Goal: Information Seeking & Learning: Learn about a topic

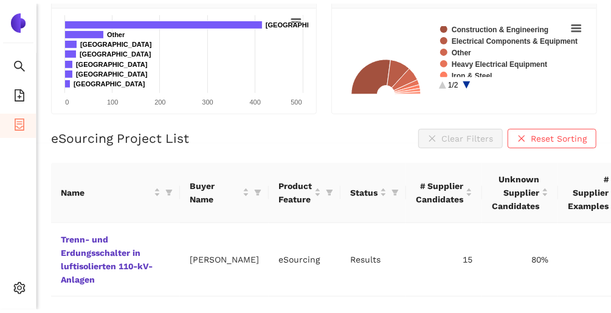
scroll to position [195, 0]
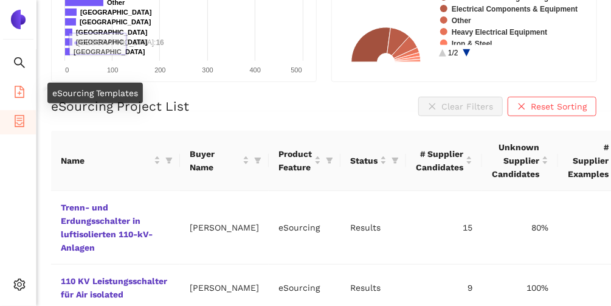
click at [19, 91] on icon "file-add" at bounding box center [20, 92] width 10 height 12
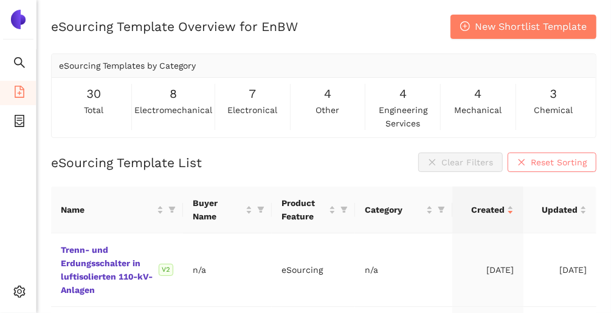
click at [537, 157] on span "Reset Sorting" at bounding box center [559, 162] width 56 height 13
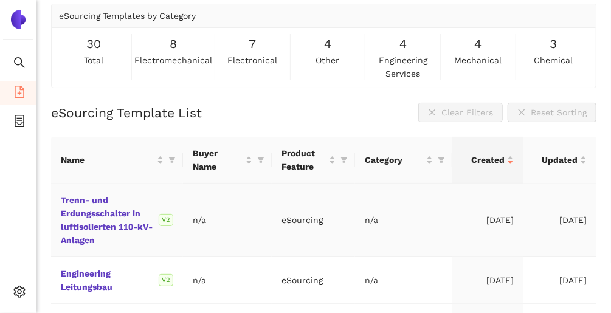
scroll to position [49, 0]
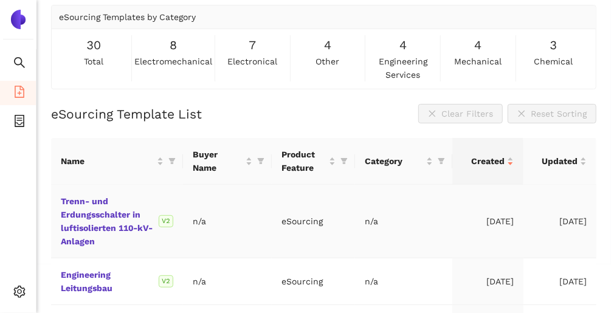
click at [101, 233] on div "Trenn- und Erdungsschalter in luftisolierten 110-kV-Anlagen V2" at bounding box center [117, 221] width 112 height 53
click at [109, 221] on div "Trenn- und Erdungsschalter in luftisolierten 110-kV-Anlagen V2" at bounding box center [117, 221] width 112 height 53
click at [0, 0] on link "Trenn- und Erdungsschalter in luftisolierten 110-kV-Anlagen" at bounding box center [0, 0] width 0 height 0
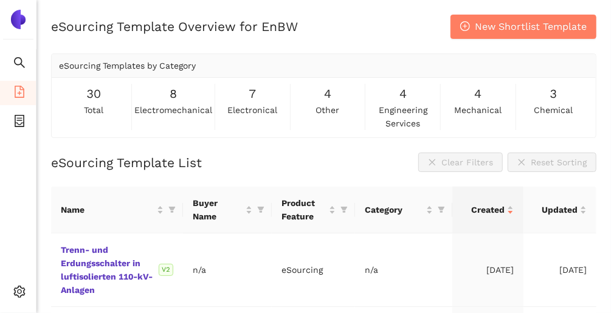
click at [322, 107] on span "other" at bounding box center [328, 109] width 24 height 13
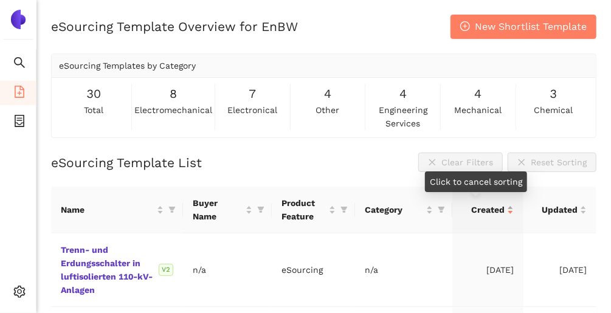
click at [501, 212] on div "Created" at bounding box center [488, 209] width 52 height 13
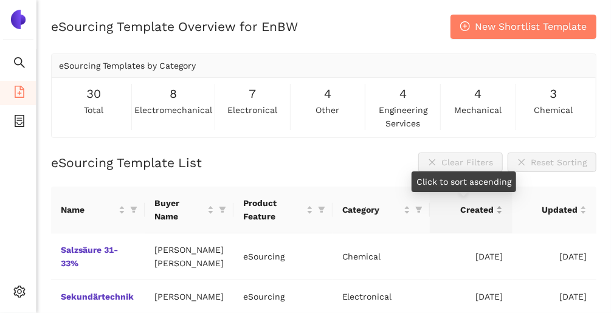
click at [494, 212] on div "Created" at bounding box center [471, 209] width 64 height 13
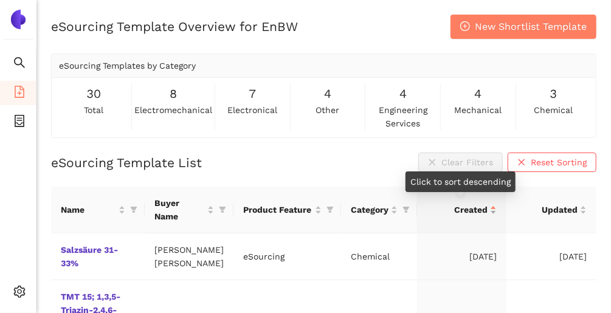
click at [494, 212] on div "Created" at bounding box center [462, 209] width 71 height 13
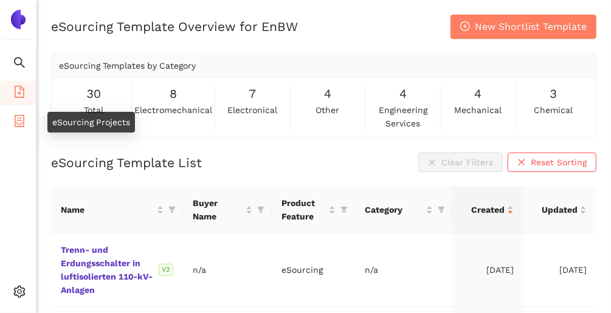
click at [15, 119] on icon "container" at bounding box center [19, 121] width 12 height 12
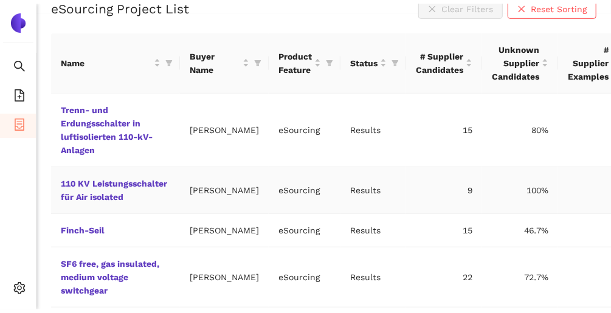
scroll to position [294, 0]
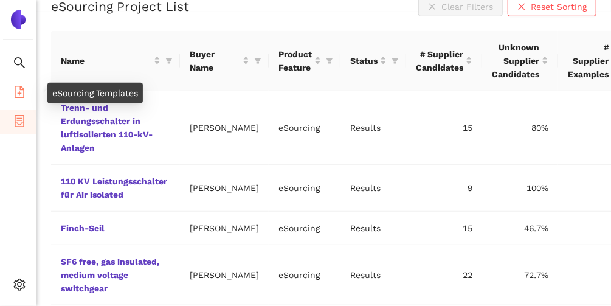
click at [24, 96] on icon "file-add" at bounding box center [19, 92] width 12 height 12
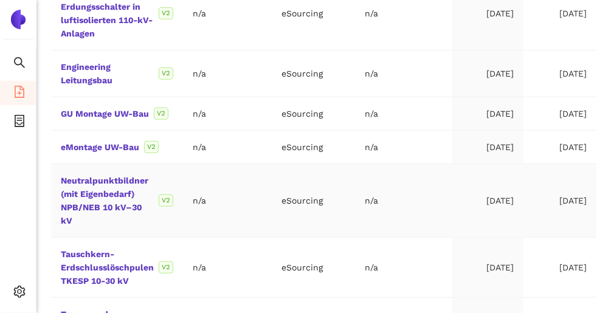
scroll to position [197, 0]
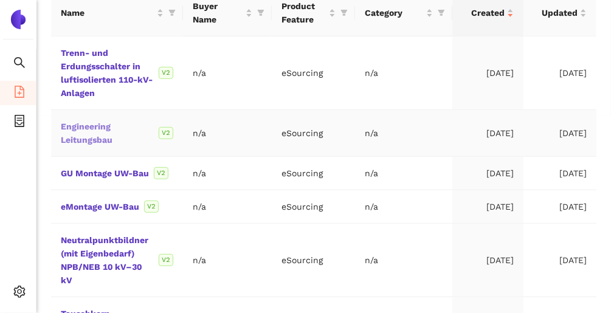
click at [0, 0] on link "Engineering Leitungsbau" at bounding box center [0, 0] width 0 height 0
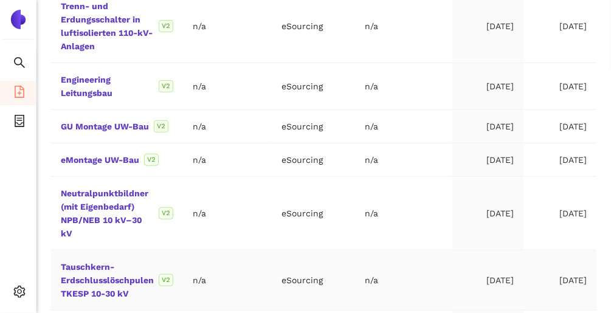
scroll to position [243, 0]
click at [6, 232] on ul "Search eSourcing Templates eSourcing Projects Settings" at bounding box center [18, 180] width 36 height 263
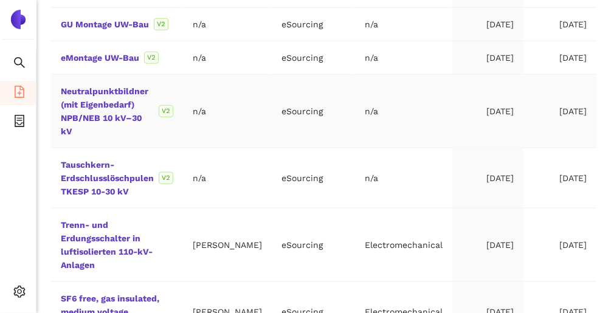
scroll to position [389, 0]
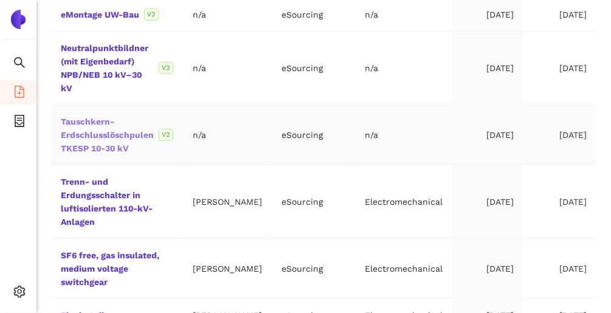
click at [0, 0] on link "Tauschkern-Erdschlusslöschpulen TKESP 10-30 kV" at bounding box center [0, 0] width 0 height 0
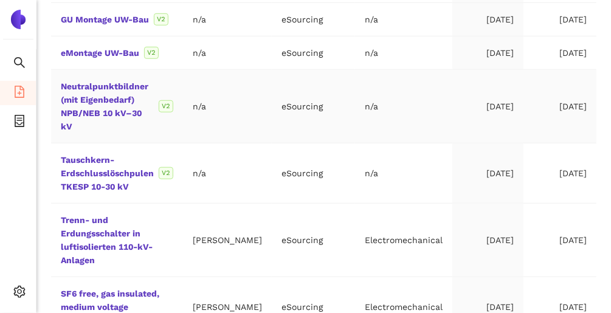
scroll to position [292, 0]
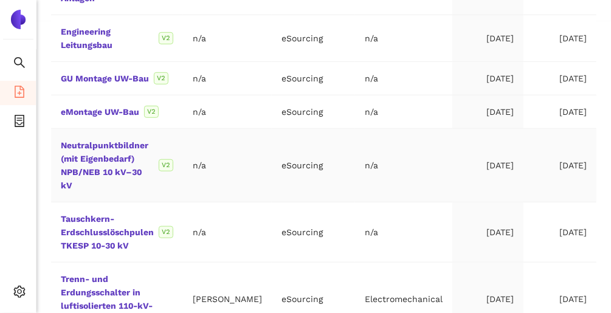
click at [120, 148] on div "Neutralpunktbildner (mit Eigenbedarf) NPB/NEB 10 kV–30 kV V2" at bounding box center [117, 165] width 112 height 53
click at [0, 0] on link "Neutralpunktbildner (mit Eigenbedarf) NPB/NEB 10 kV–30 kV" at bounding box center [0, 0] width 0 height 0
click at [0, 0] on link "Tauschkern-Erdschlusslöschpulen TKESP 10-30 kV" at bounding box center [0, 0] width 0 height 0
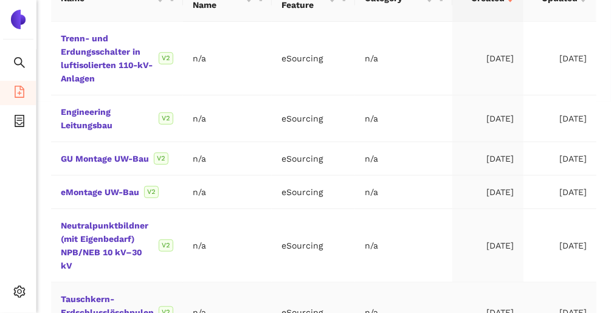
scroll to position [0, 0]
